Goal: Check status

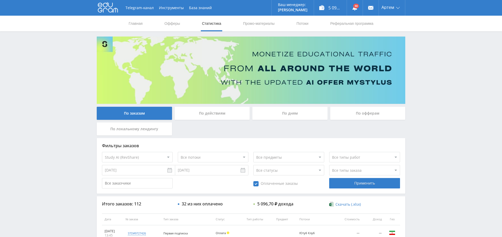
select select "376"
click at [391, 182] on div "Применить" at bounding box center [364, 183] width 71 height 10
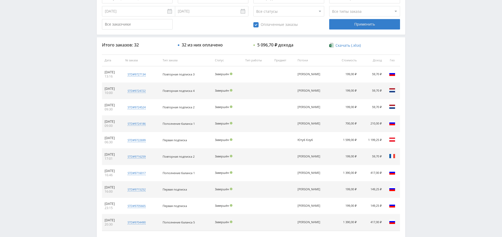
scroll to position [169, 0]
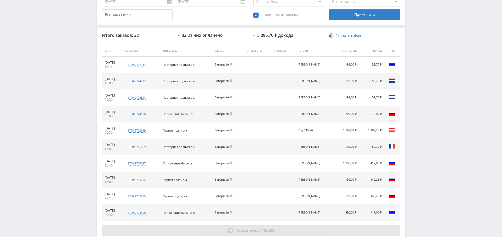
click at [270, 228] on span "22" at bounding box center [272, 230] width 4 height 5
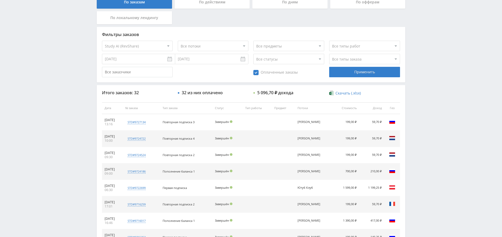
scroll to position [115, 0]
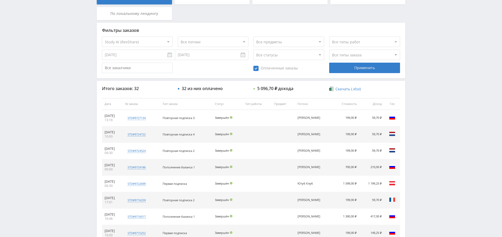
click at [254, 68] on span "Оплаченные заказы" at bounding box center [275, 68] width 44 height 5
click at [0, 0] on input "Оплаченные заказы" at bounding box center [0, 0] width 0 height 0
click at [226, 46] on select "Все потоки Ютуб Клуб Ringo" at bounding box center [213, 42] width 71 height 10
select select "6645909"
click at [178, 37] on select "Все потоки Ютуб Клуб Ringo" at bounding box center [213, 42] width 71 height 10
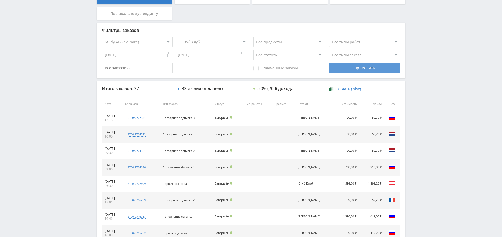
click at [375, 68] on div "Применить" at bounding box center [364, 68] width 71 height 10
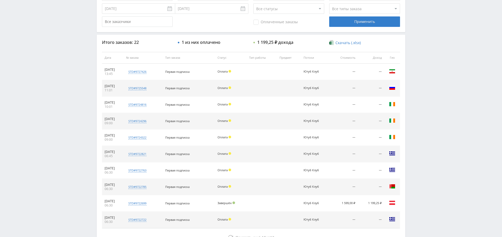
scroll to position [0, 0]
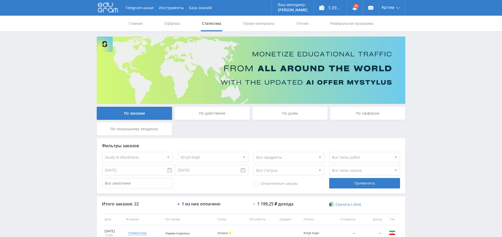
click at [385, 44] on img at bounding box center [251, 70] width 308 height 67
click at [389, 37] on link "Выход" at bounding box center [392, 39] width 26 height 9
